Goal: Task Accomplishment & Management: Manage account settings

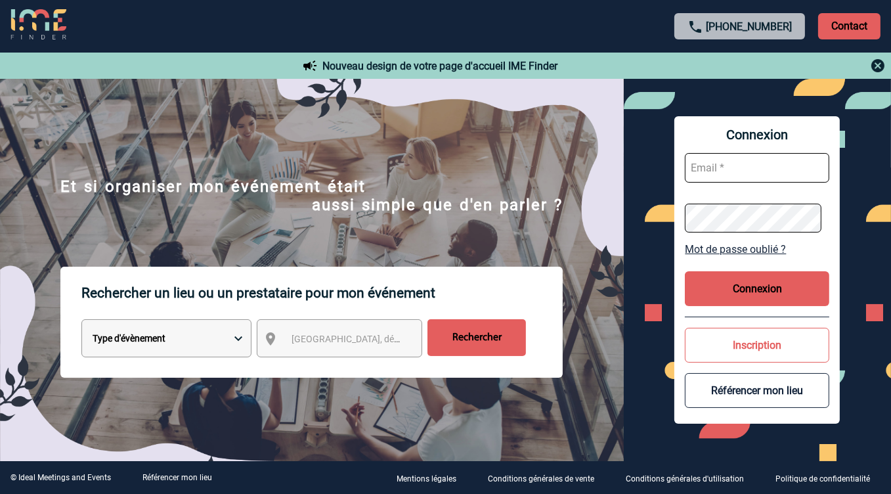
type input "[EMAIL_ADDRESS][DOMAIN_NAME]"
click at [735, 294] on button "Connexion" at bounding box center [757, 288] width 144 height 35
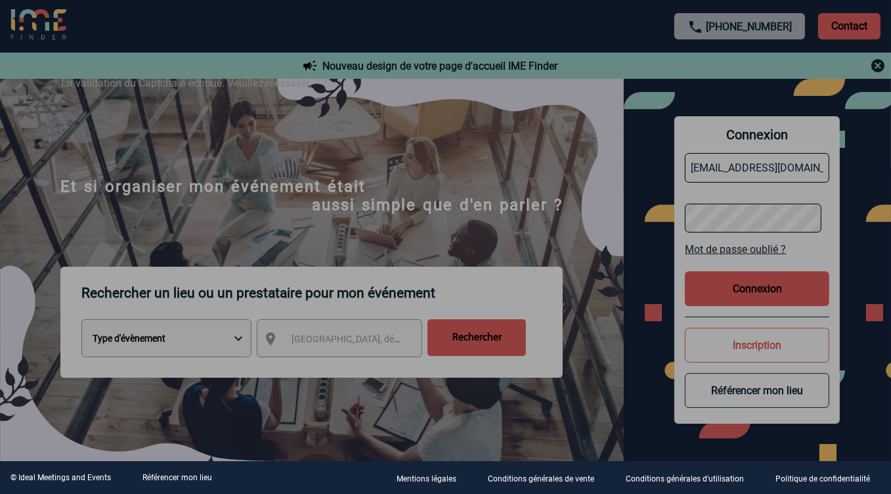
click at [736, 271] on div at bounding box center [445, 247] width 891 height 494
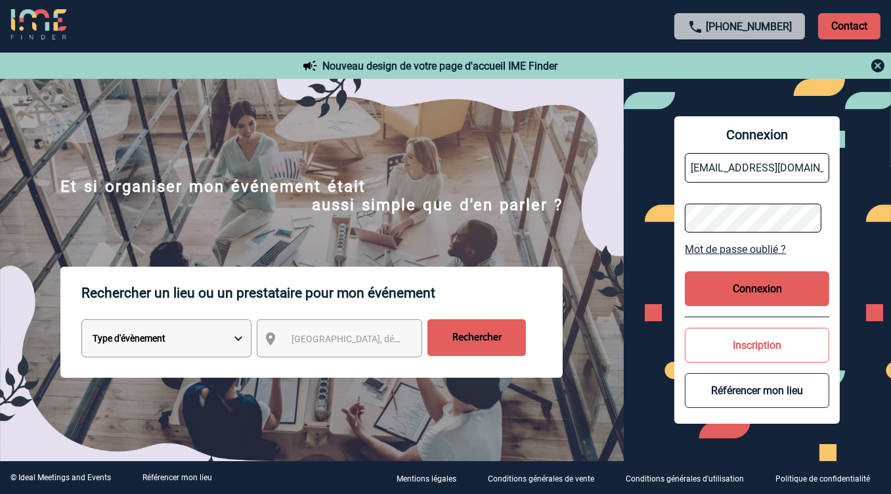
click at [760, 297] on button "Connexion" at bounding box center [757, 288] width 144 height 35
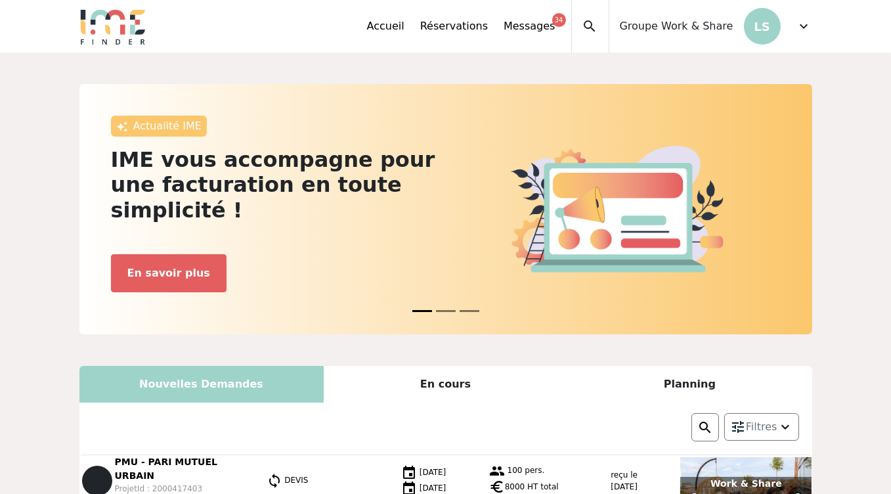
click at [797, 27] on span "expand_more" at bounding box center [805, 26] width 16 height 16
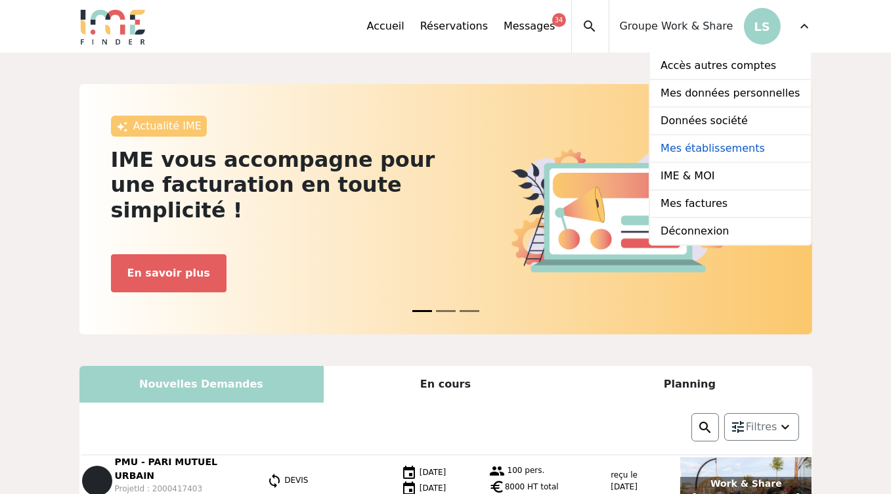
click at [714, 147] on link "Mes établissements" at bounding box center [730, 149] width 160 height 28
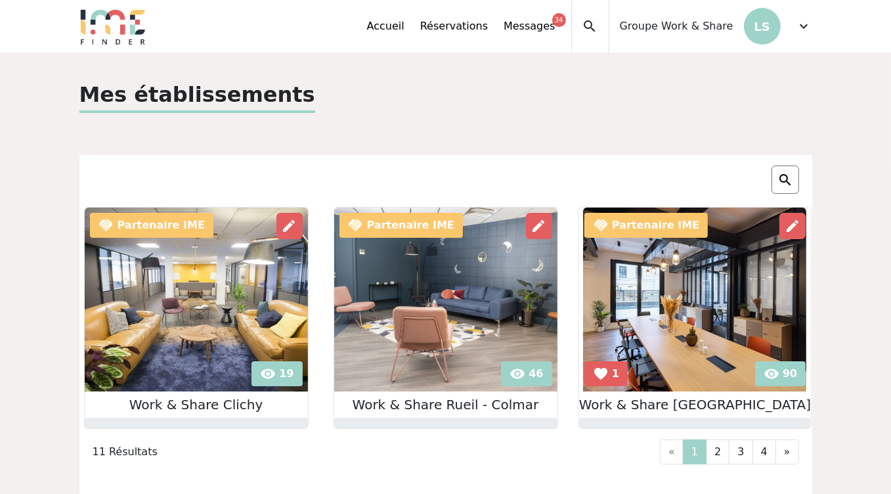
scroll to position [104, 0]
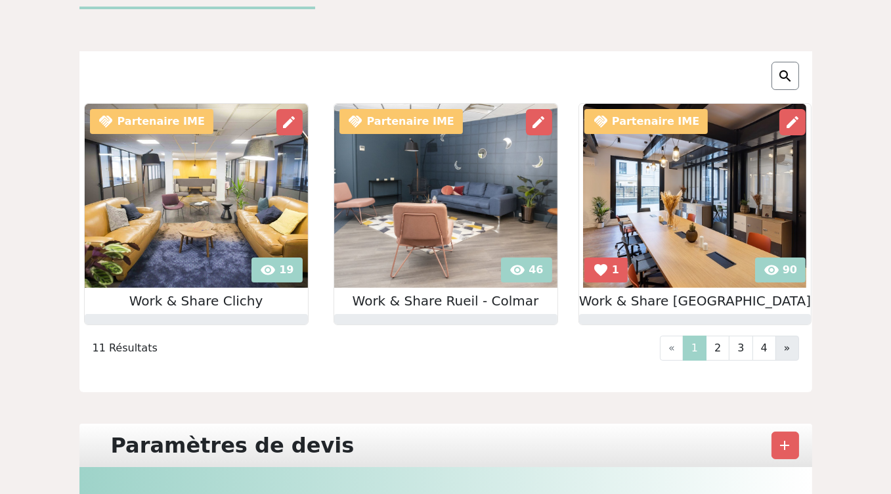
click at [791, 353] on link "»" at bounding box center [788, 348] width 24 height 25
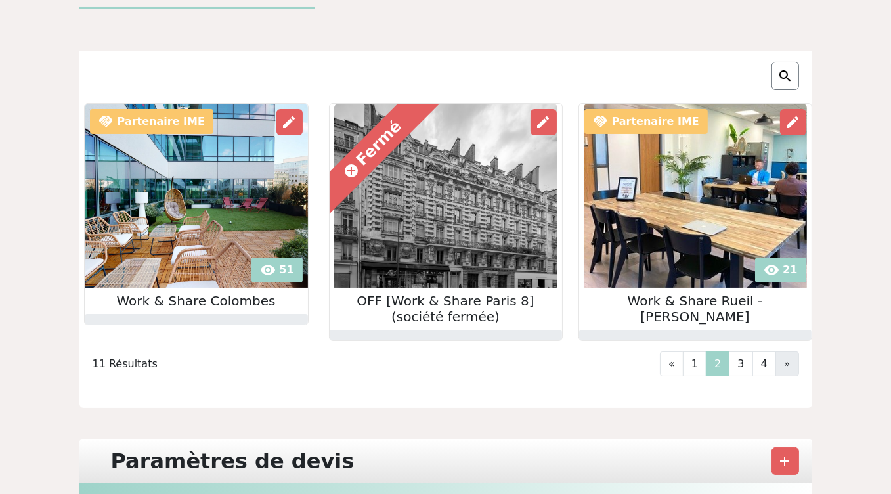
click at [791, 361] on link "»" at bounding box center [788, 363] width 24 height 25
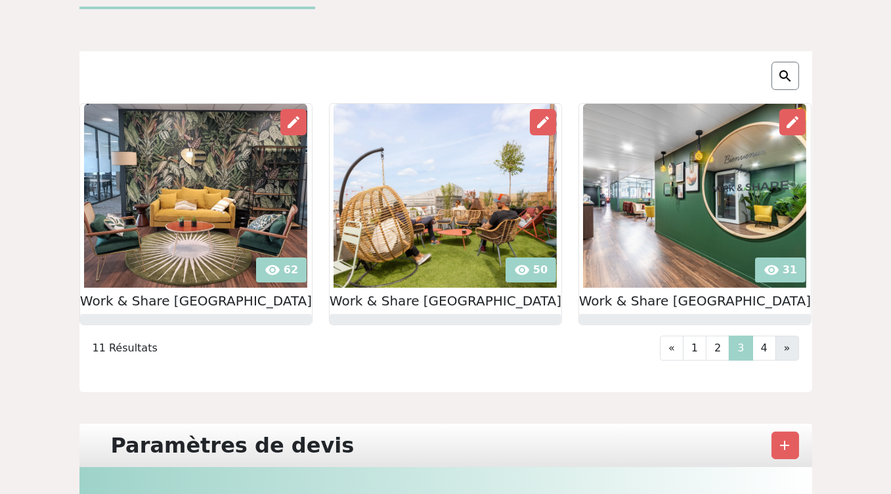
click at [791, 354] on link "»" at bounding box center [788, 348] width 24 height 25
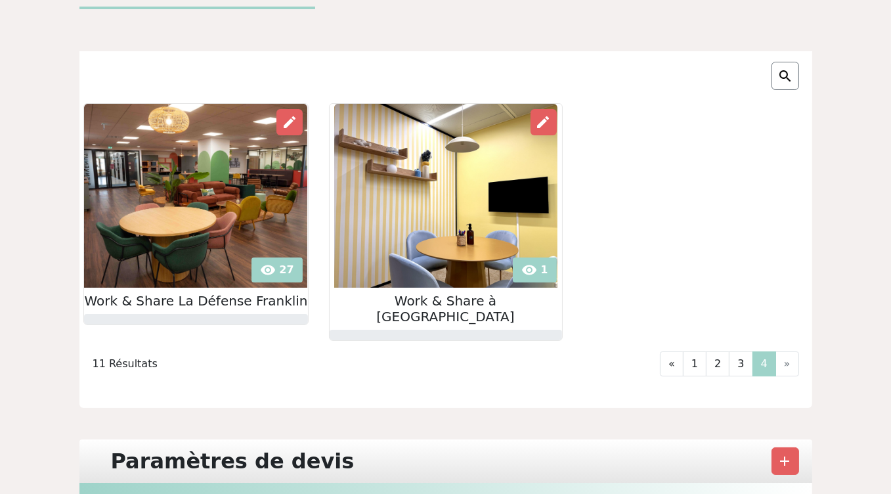
click at [791, 354] on li "»" at bounding box center [787, 363] width 23 height 25
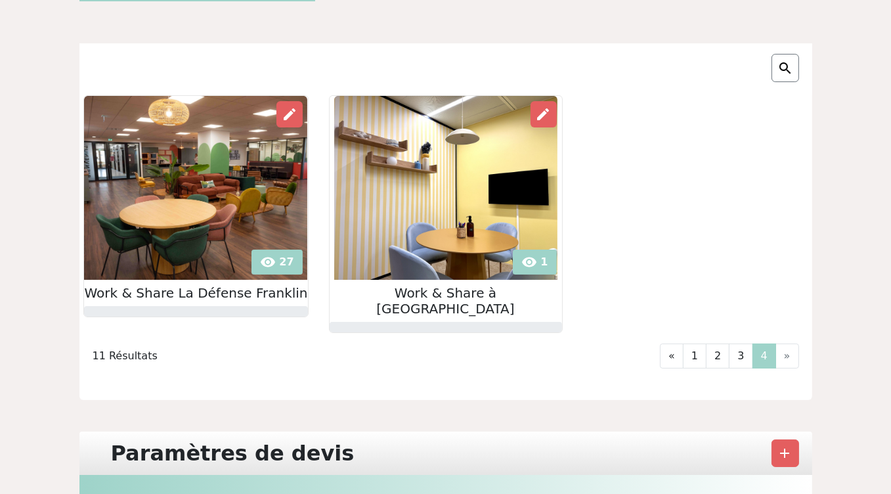
scroll to position [111, 0]
click at [673, 344] on link "«" at bounding box center [672, 356] width 24 height 25
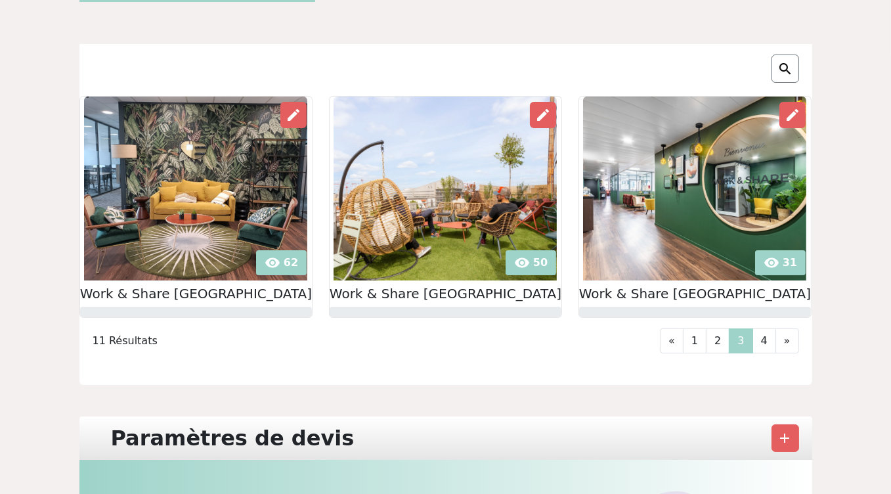
click at [673, 338] on link "«" at bounding box center [672, 340] width 24 height 25
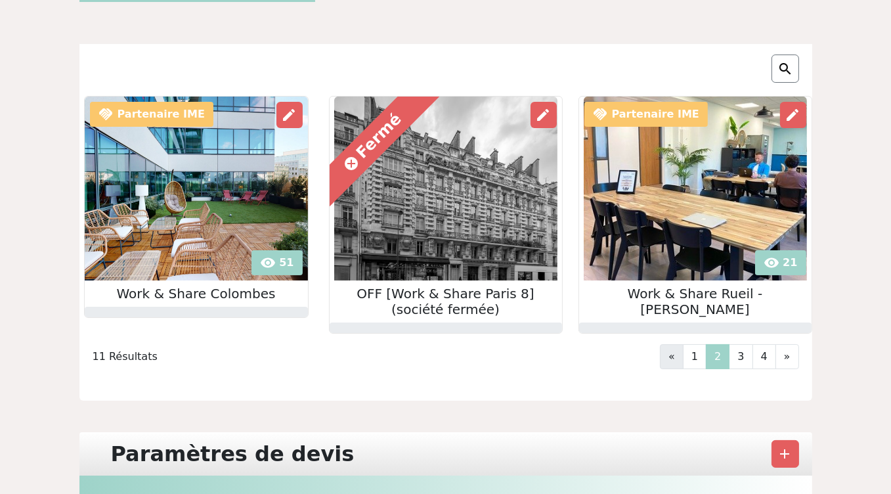
click at [672, 358] on link "«" at bounding box center [672, 356] width 24 height 25
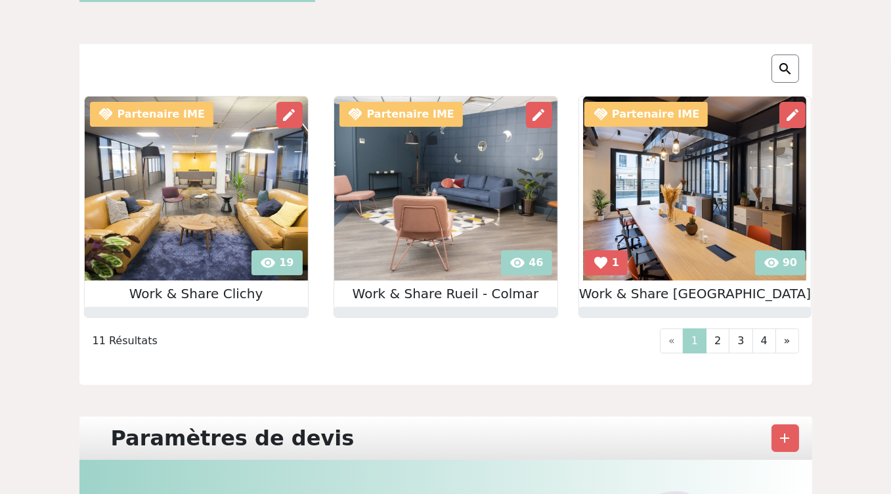
click at [673, 338] on li "«" at bounding box center [672, 340] width 23 height 25
